Goal: Information Seeking & Learning: Learn about a topic

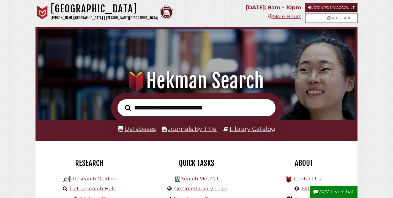
click at [145, 108] on input "text" at bounding box center [196, 108] width 158 height 18
click at [143, 129] on link "Databases" at bounding box center [137, 128] width 38 height 7
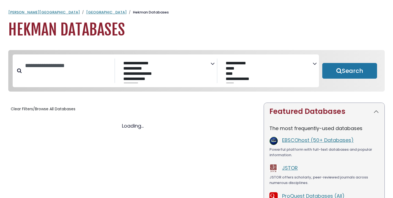
select select "Database Subject Filter"
select select "Database Vendors Filter"
select select "Database Subject Filter"
select select "Database Vendors Filter"
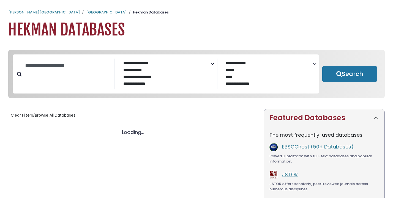
select select "Database Subject Filter"
select select "Database Vendors Filter"
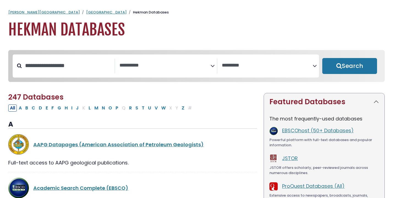
click at [211, 66] on icon "Search filters" at bounding box center [212, 65] width 4 height 8
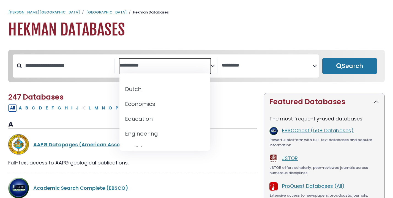
scroll to position [160, 0]
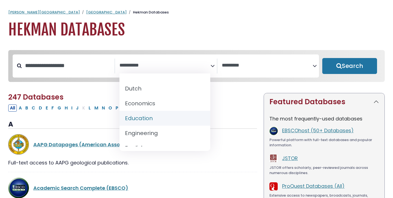
select select "*****"
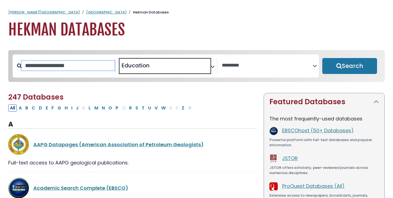
click at [68, 68] on input "Search database by title or keyword" at bounding box center [68, 65] width 93 height 9
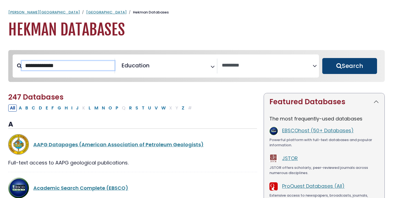
type input "**********"
click at [339, 65] on button "Search" at bounding box center [349, 66] width 55 height 16
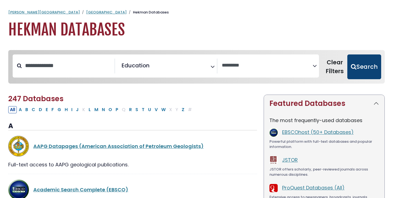
select select "Database Vendors Filter"
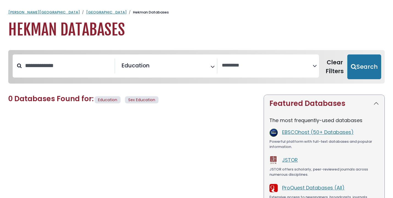
click at [199, 63] on span "× Education" at bounding box center [164, 66] width 91 height 15
click at [193, 51] on nav "**********" at bounding box center [196, 67] width 376 height 34
click at [258, 68] on textarea "Search" at bounding box center [267, 66] width 91 height 6
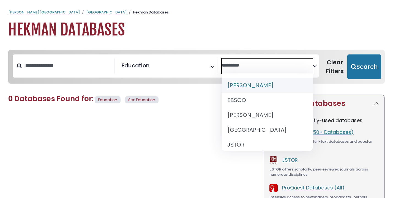
click at [196, 69] on span "× Education" at bounding box center [164, 66] width 91 height 15
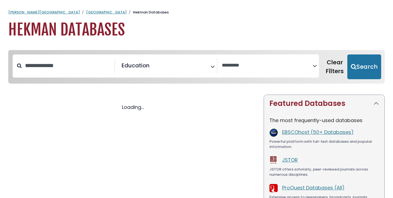
scroll to position [67, 0]
select select "Database Vendors Filter"
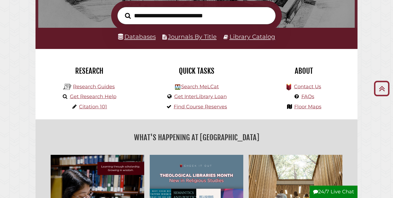
scroll to position [68, 0]
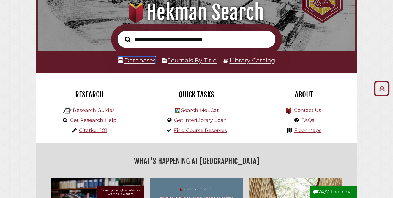
click at [139, 63] on link "Databases" at bounding box center [137, 60] width 38 height 7
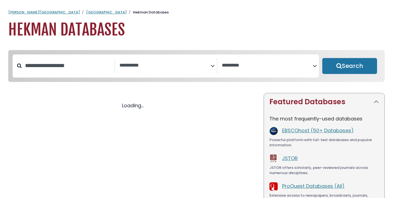
select select "Database Subject Filter"
select select "Database Vendors Filter"
select select "Database Subject Filter"
select select "Database Vendors Filter"
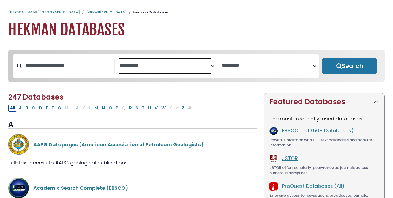
click at [143, 64] on textarea "Search" at bounding box center [164, 66] width 91 height 6
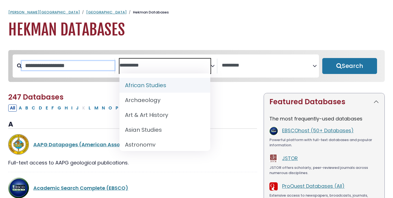
click at [76, 62] on input "Search database by title or keyword" at bounding box center [68, 65] width 93 height 9
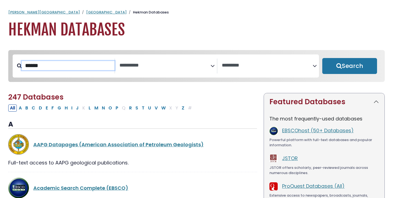
type input "******"
click at [322, 58] on button "Search" at bounding box center [349, 66] width 55 height 16
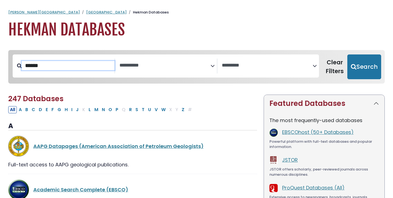
select select "Database Subject Filter"
select select "Database Vendors Filter"
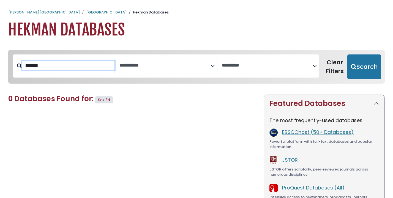
scroll to position [4, 0]
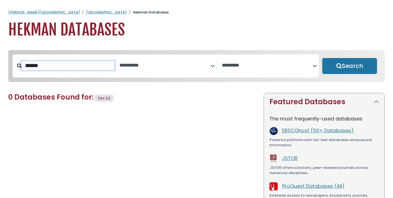
select select "Database Subject Filter"
select select "Database Vendors Filter"
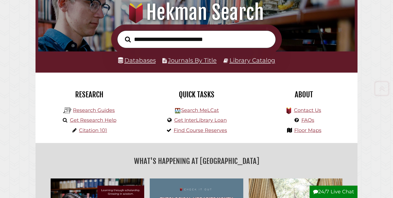
scroll to position [104, 313]
